Goal: Complete application form: Complete application form

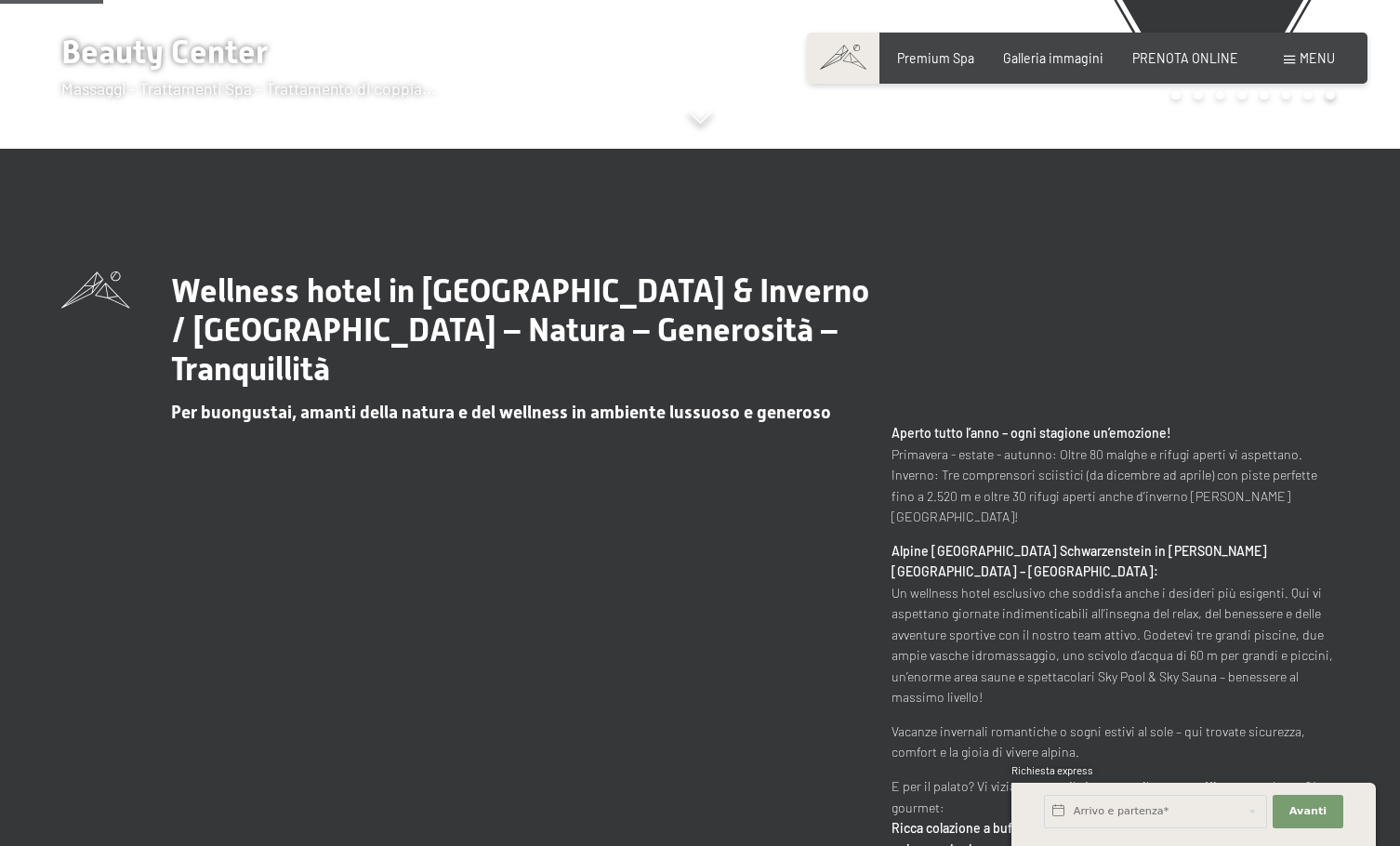
scroll to position [743, 0]
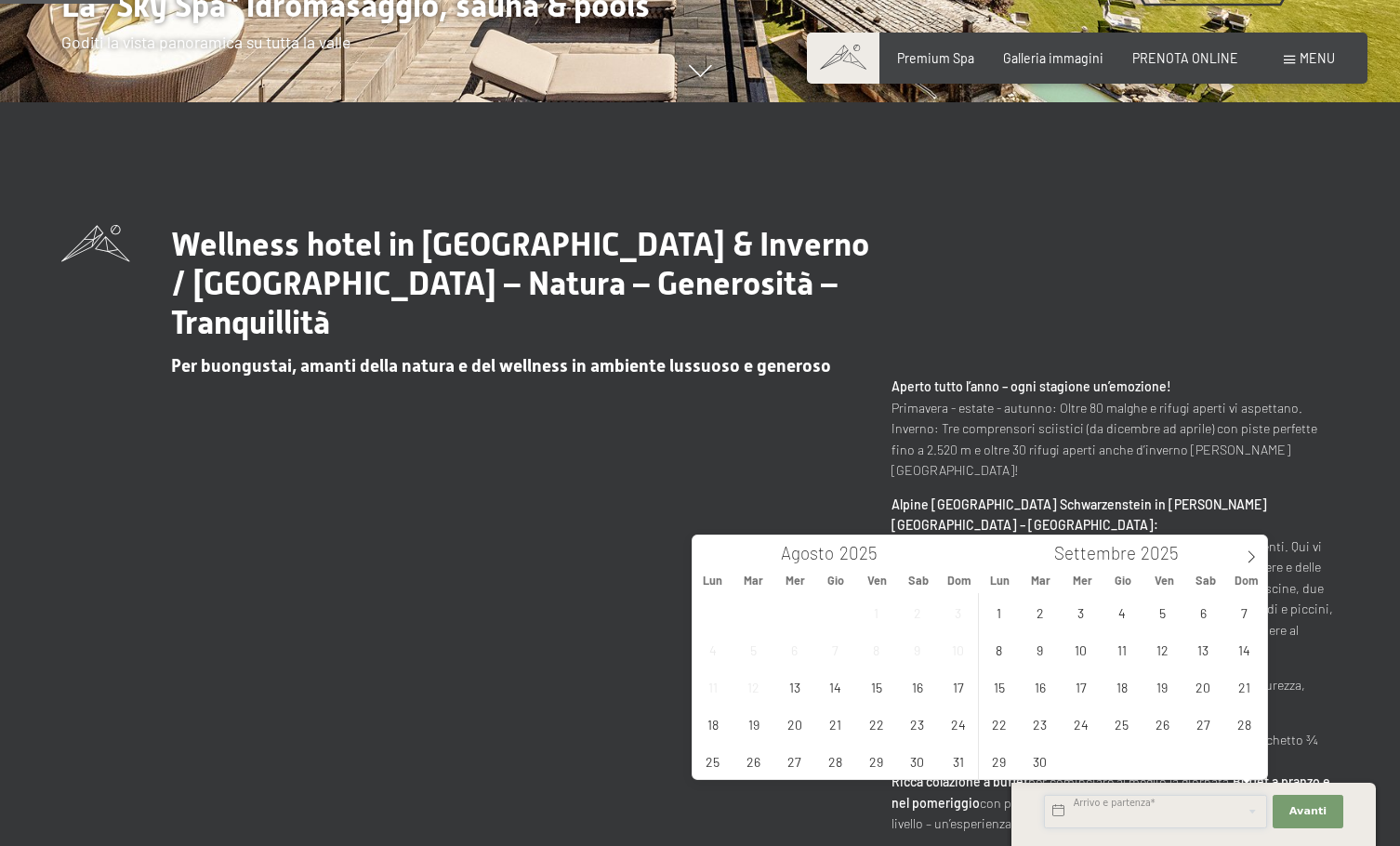
click at [1094, 813] on input "text" at bounding box center [1156, 811] width 224 height 34
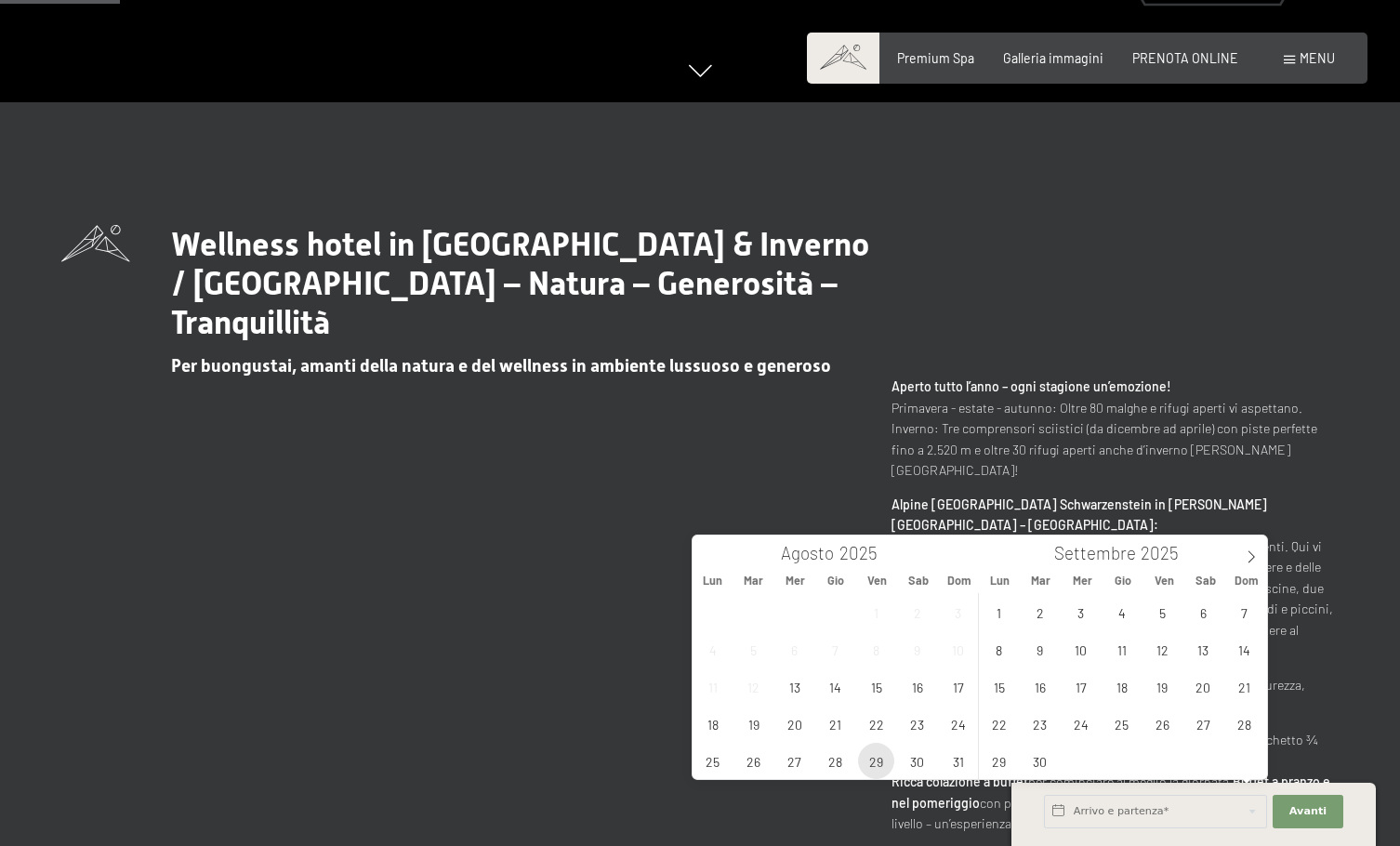
click at [879, 758] on span "29" at bounding box center [876, 760] width 36 height 36
click at [1000, 610] on span "1" at bounding box center [999, 611] width 36 height 36
type input "Ven. [DATE] - Lun. [DATE]"
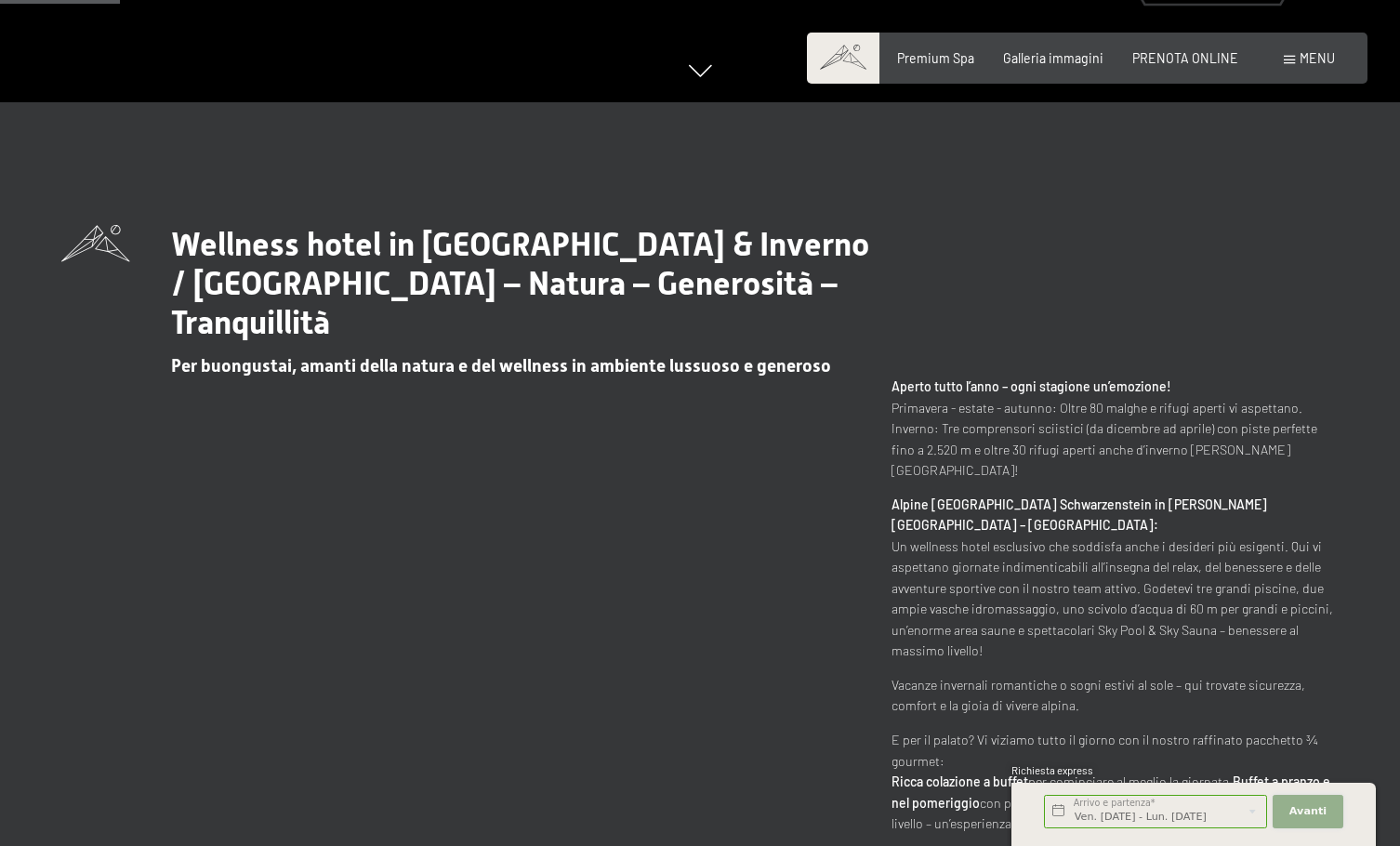
click at [1293, 813] on span "Avanti" at bounding box center [1308, 811] width 37 height 15
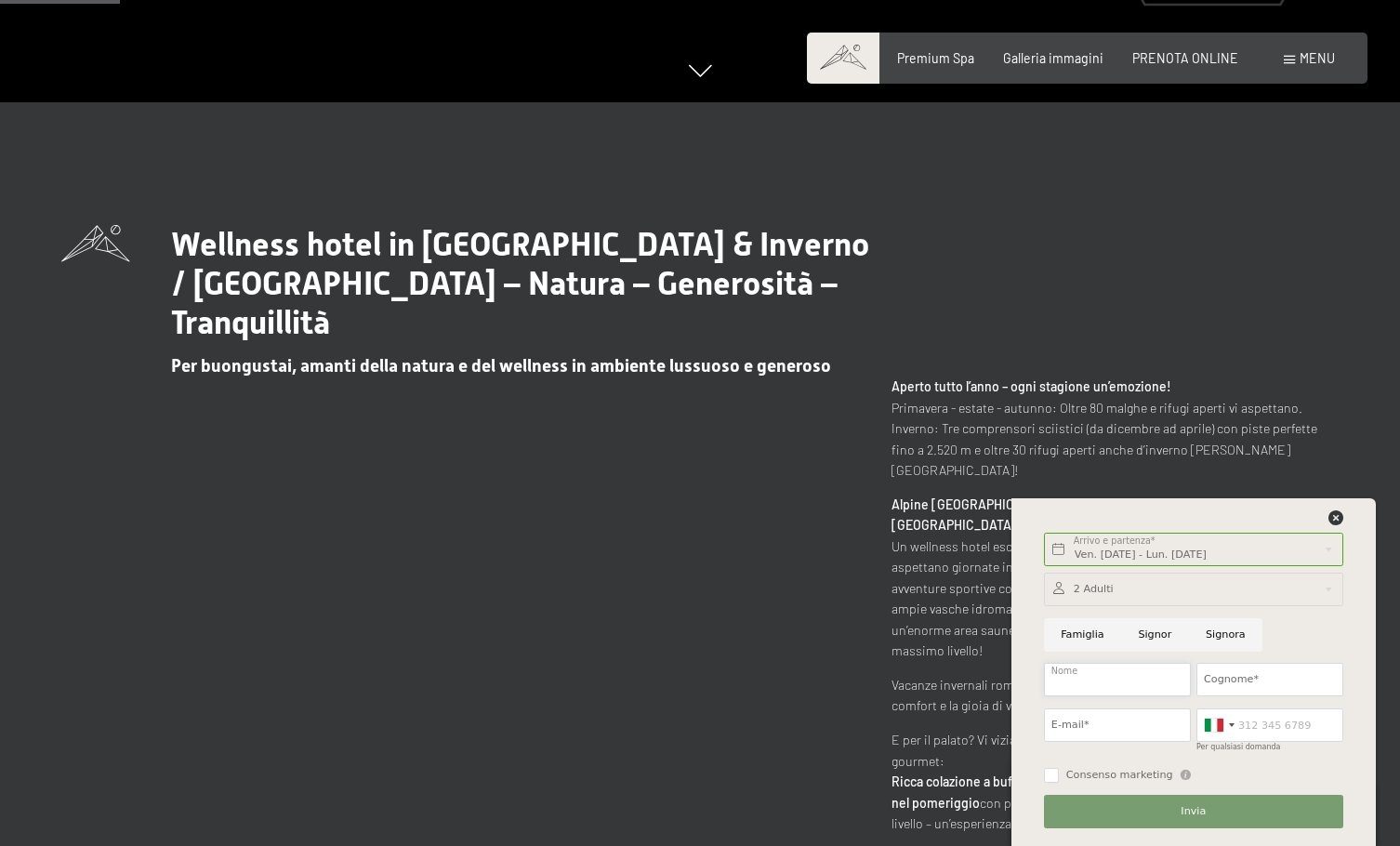
click at [1091, 679] on input "Nome" at bounding box center [1118, 680] width 147 height 34
type input "[PERSON_NAME]"
click at [1228, 678] on input "Cognome*" at bounding box center [1270, 680] width 147 height 34
type input "drusi"
click at [1071, 723] on input "E-mail*" at bounding box center [1118, 725] width 147 height 34
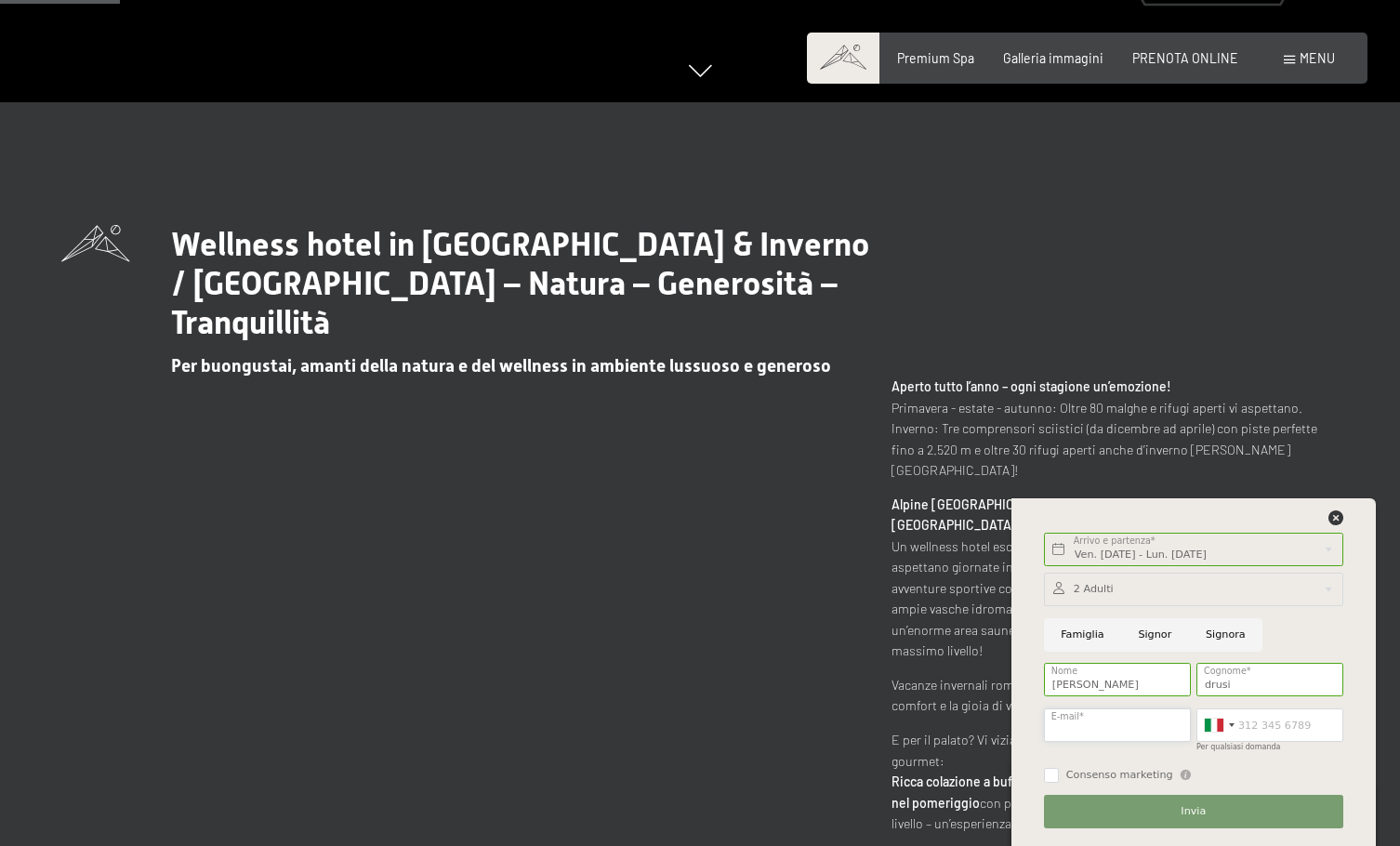
type input "[EMAIL_ADDRESS][DOMAIN_NAME]"
type input "3288977210"
click at [1053, 777] on input "Consenso marketing" at bounding box center [1052, 775] width 15 height 15
checkbox input "true"
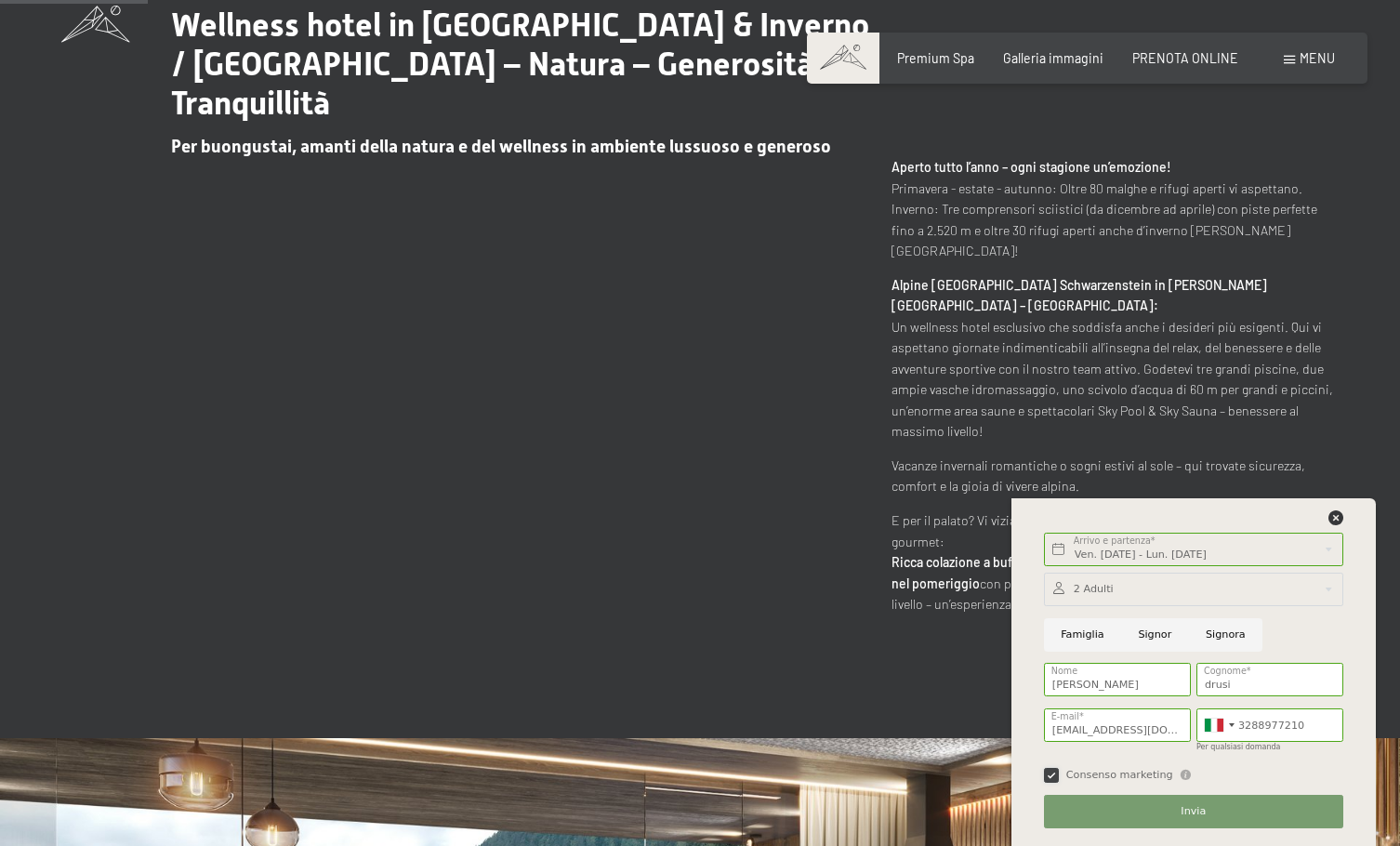
scroll to position [1023, 0]
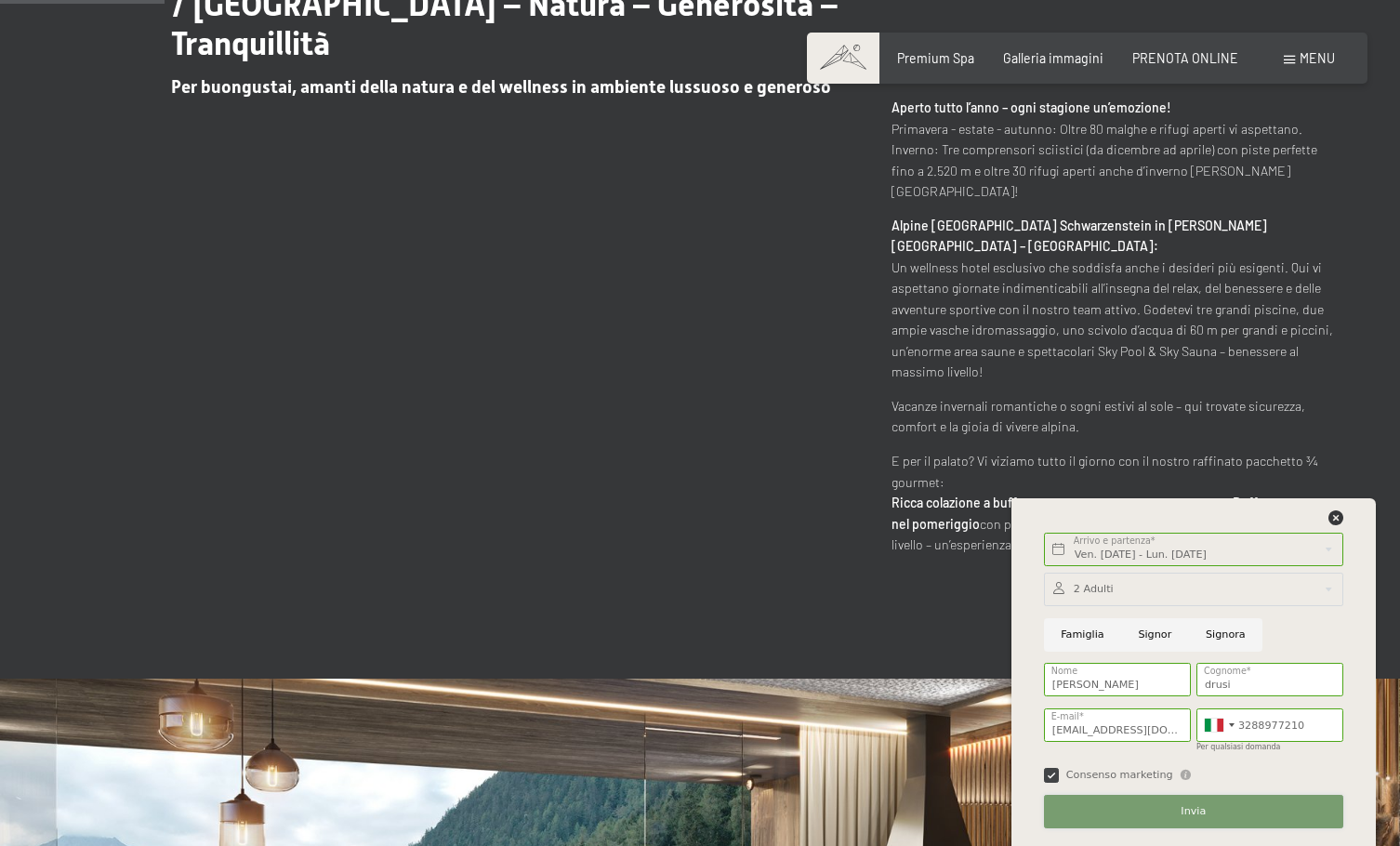
click at [1189, 812] on span "Invia" at bounding box center [1193, 811] width 25 height 15
